Goal: Information Seeking & Learning: Learn about a topic

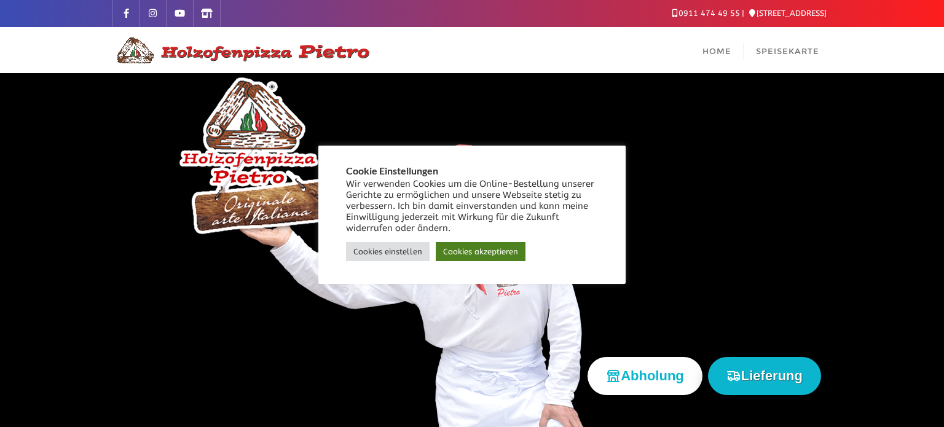
click at [462, 249] on link "Cookies akzeptieren" at bounding box center [481, 251] width 90 height 19
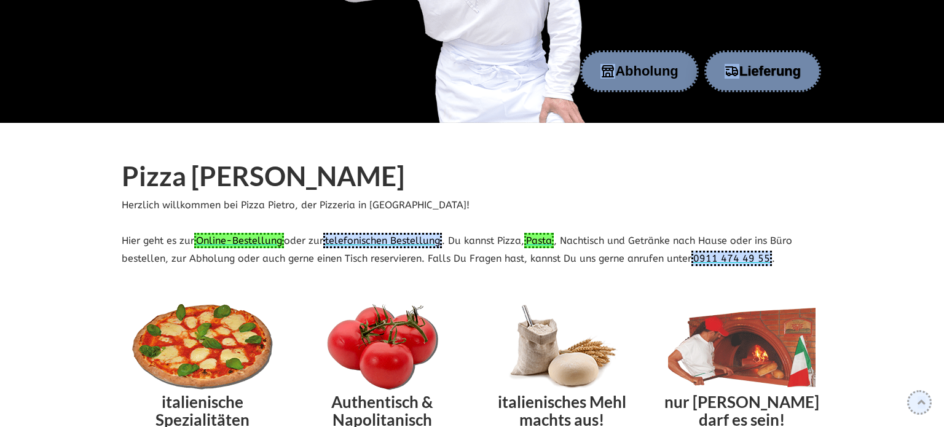
scroll to position [311, 0]
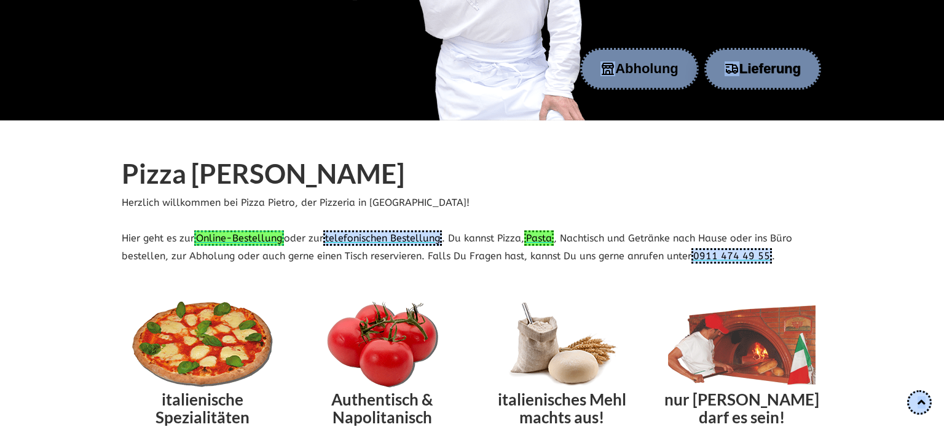
click at [223, 234] on link "Online-Bestellung" at bounding box center [239, 238] width 90 height 15
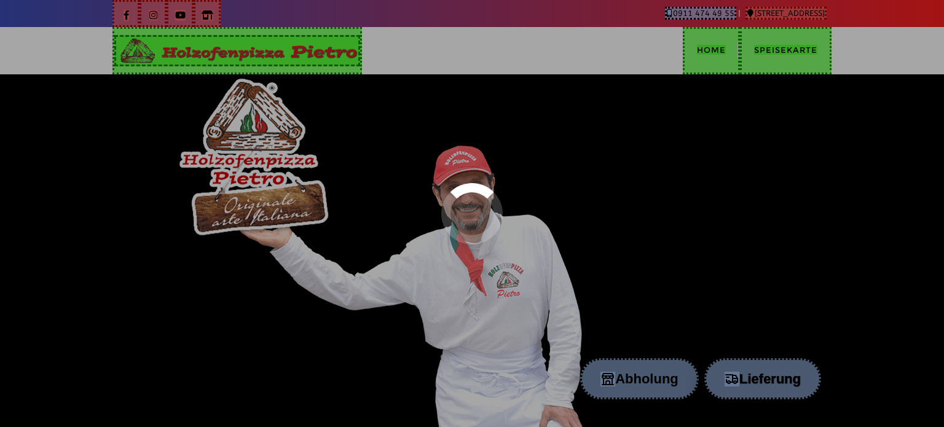
scroll to position [312, 0]
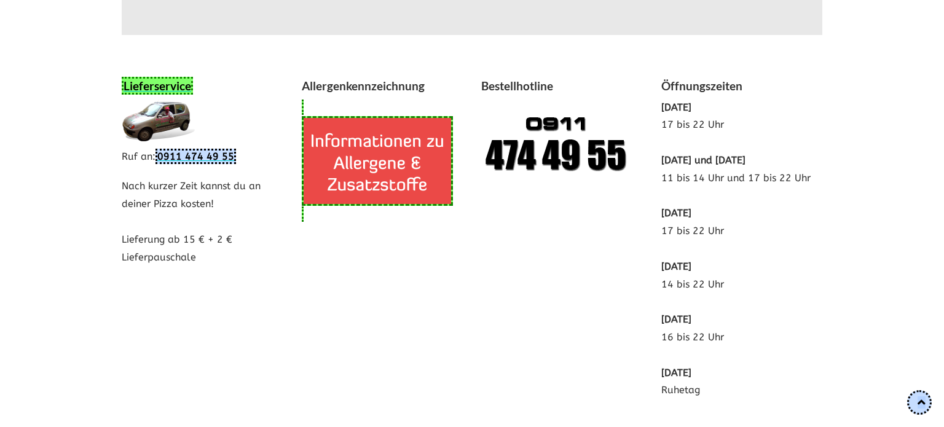
scroll to position [2480, 0]
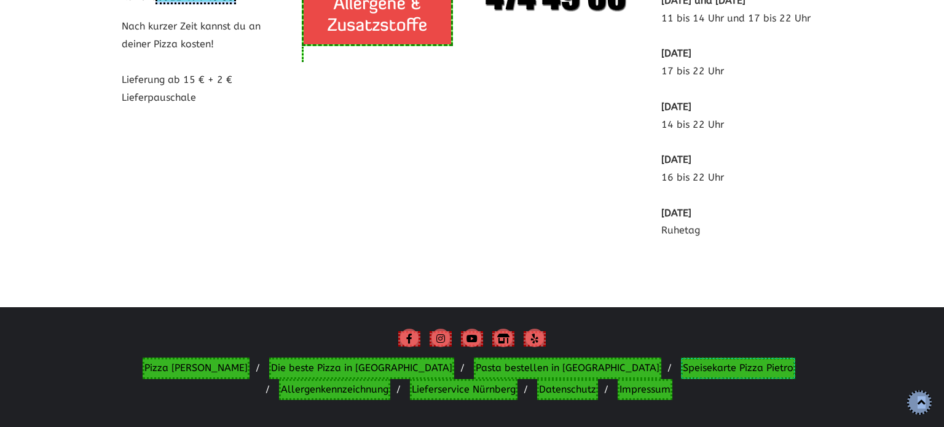
click at [681, 358] on link "Speisekarte Pizza Pietro" at bounding box center [738, 369] width 114 height 22
click at [390, 379] on link "Allergenkennzeichnung" at bounding box center [334, 390] width 111 height 22
